Goal: Task Accomplishment & Management: Manage account settings

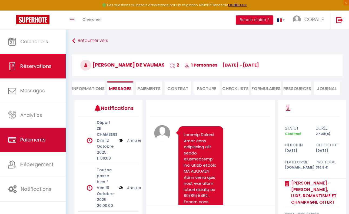
scroll to position [2257, 0]
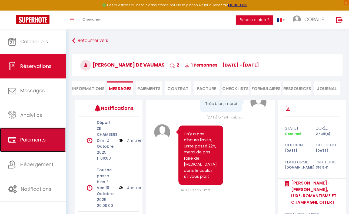
click at [26, 136] on span "Paiements" at bounding box center [32, 139] width 25 height 7
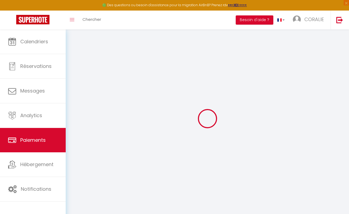
select select "2"
select select "0"
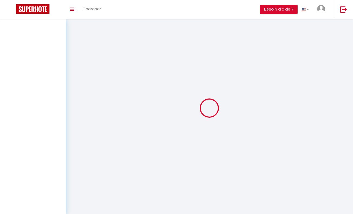
select select "2"
select select "0"
